Goal: Check status

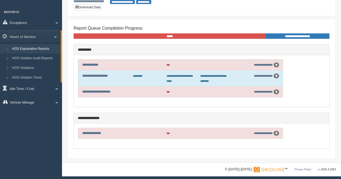
scroll to position [43, 0]
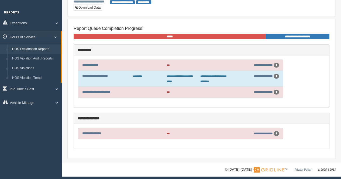
click at [231, 63] on div "**********" at bounding box center [256, 65] width 51 height 5
click at [96, 63] on link "**********" at bounding box center [90, 65] width 16 height 4
